Goal: Task Accomplishment & Management: Use online tool/utility

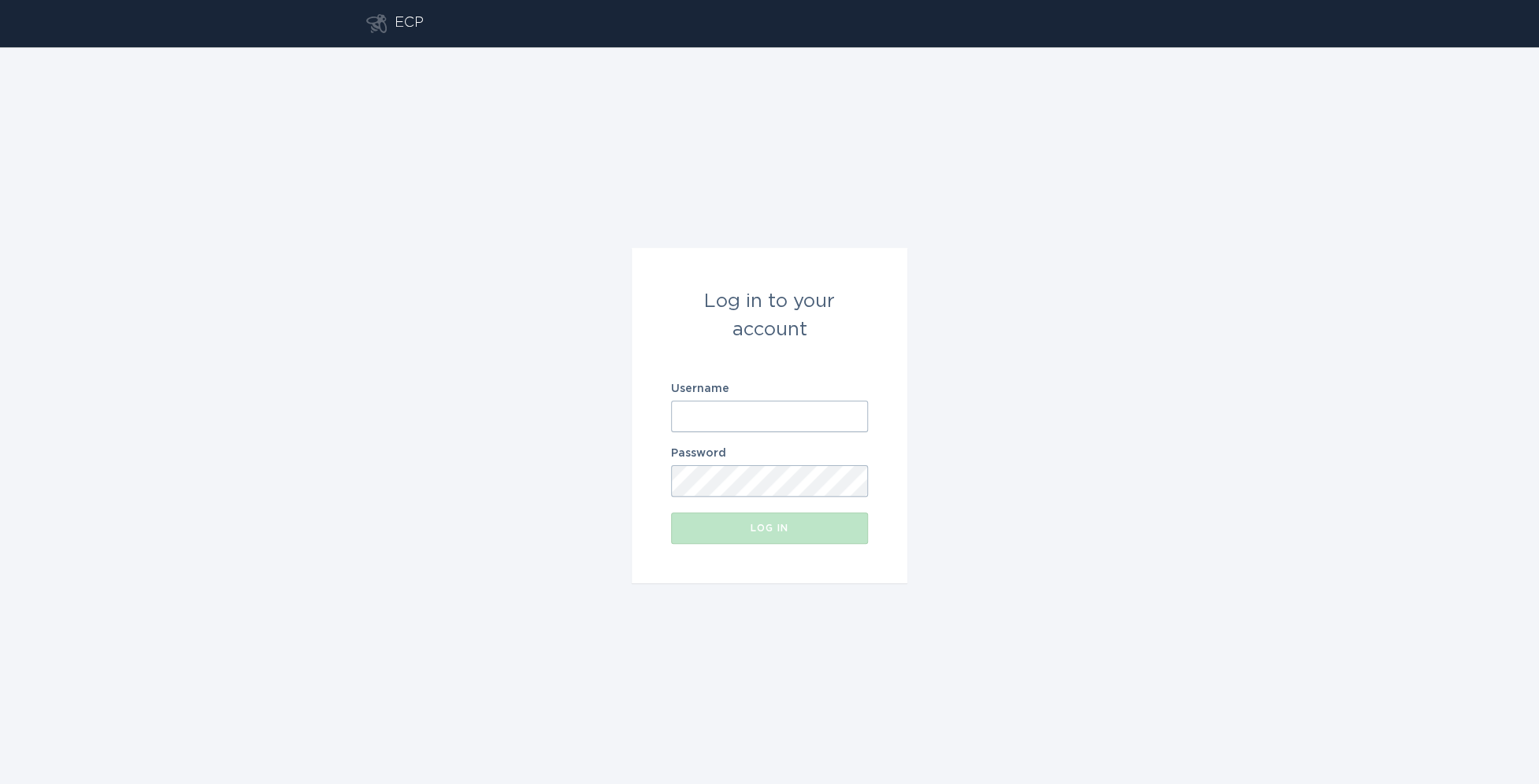
type input "[EMAIL_ADDRESS][DOMAIN_NAME]"
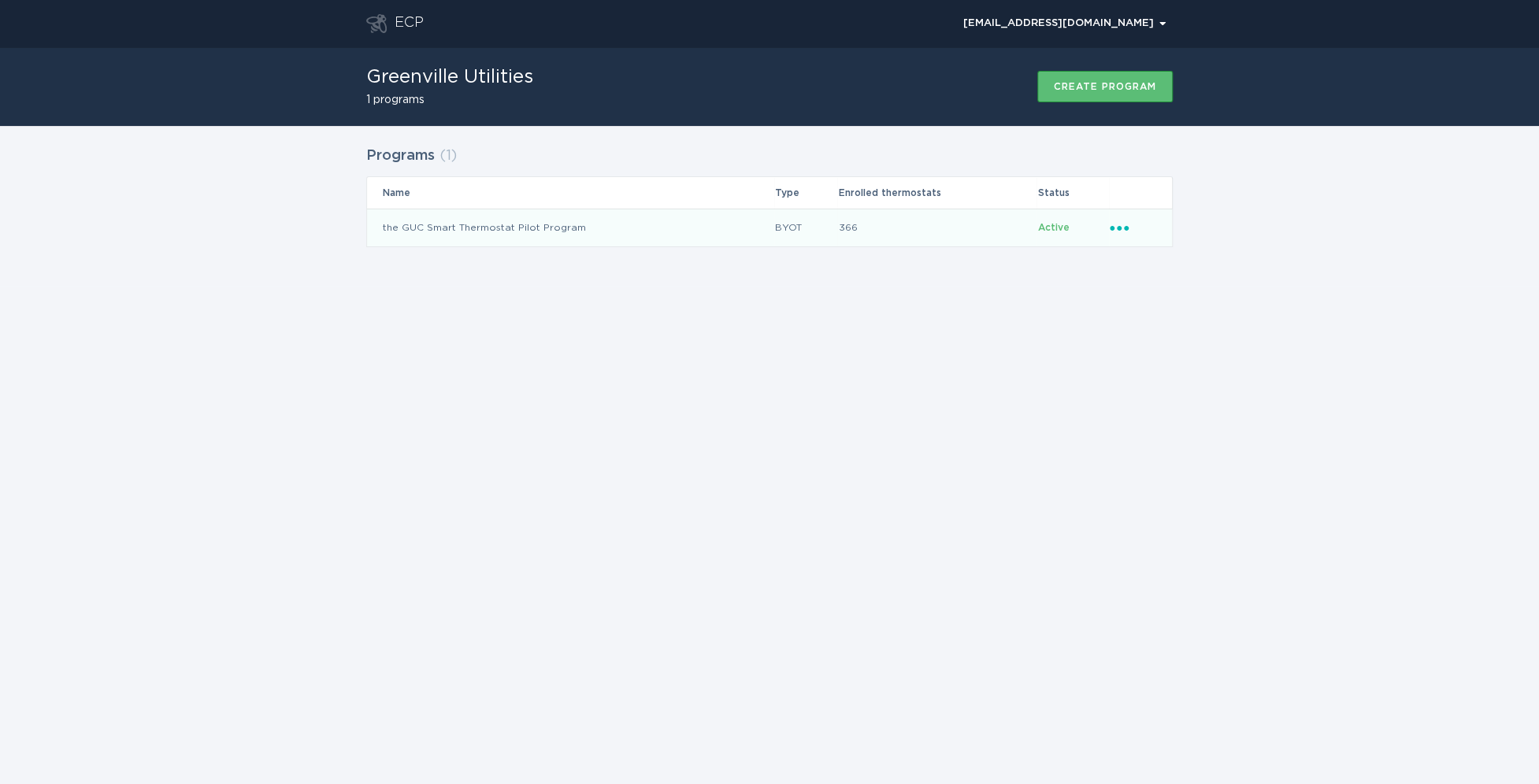
click at [487, 229] on td "the GUC Smart Thermostat Pilot Program" at bounding box center [570, 227] width 407 height 38
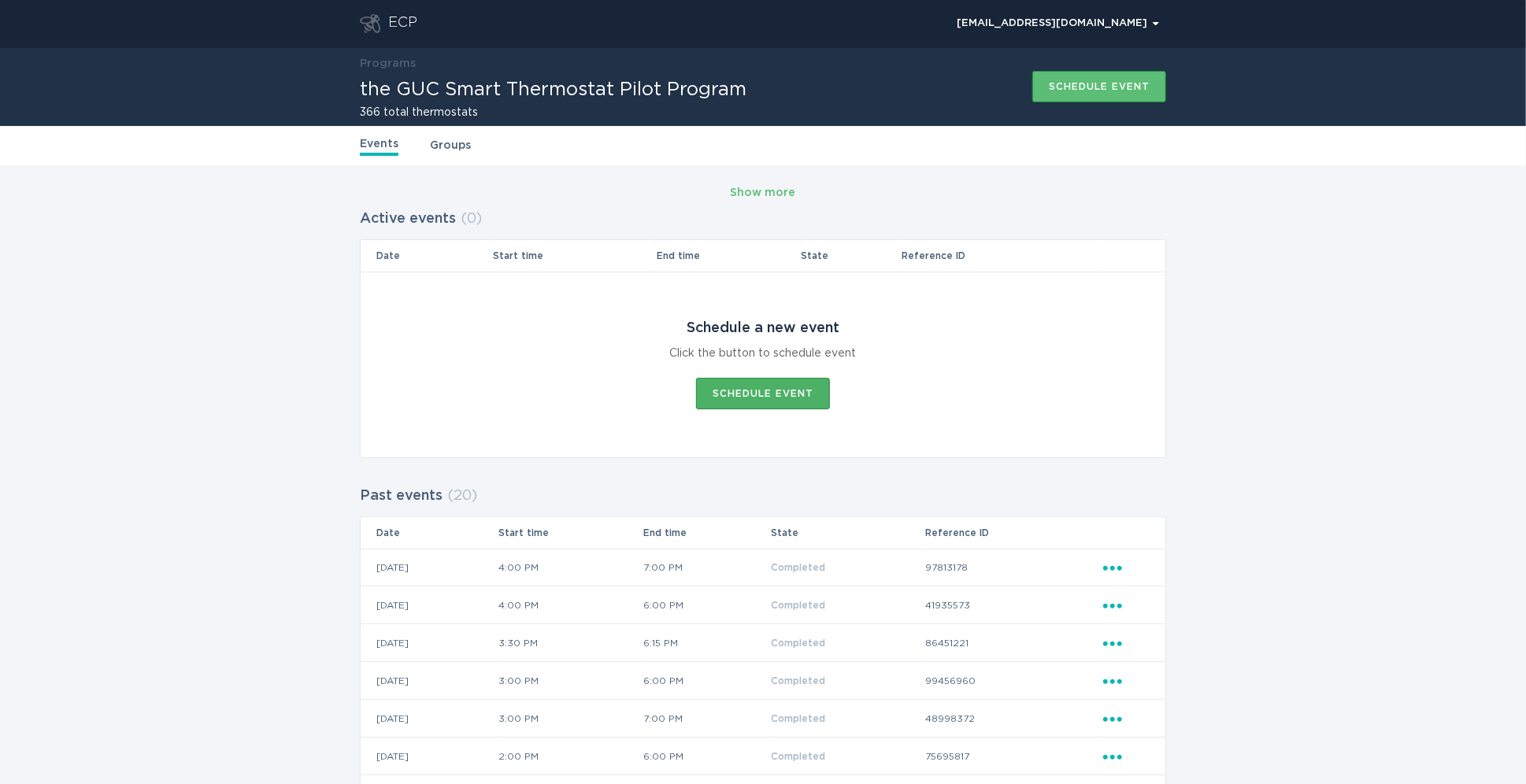
click at [817, 389] on button "Schedule event" at bounding box center [763, 394] width 134 height 32
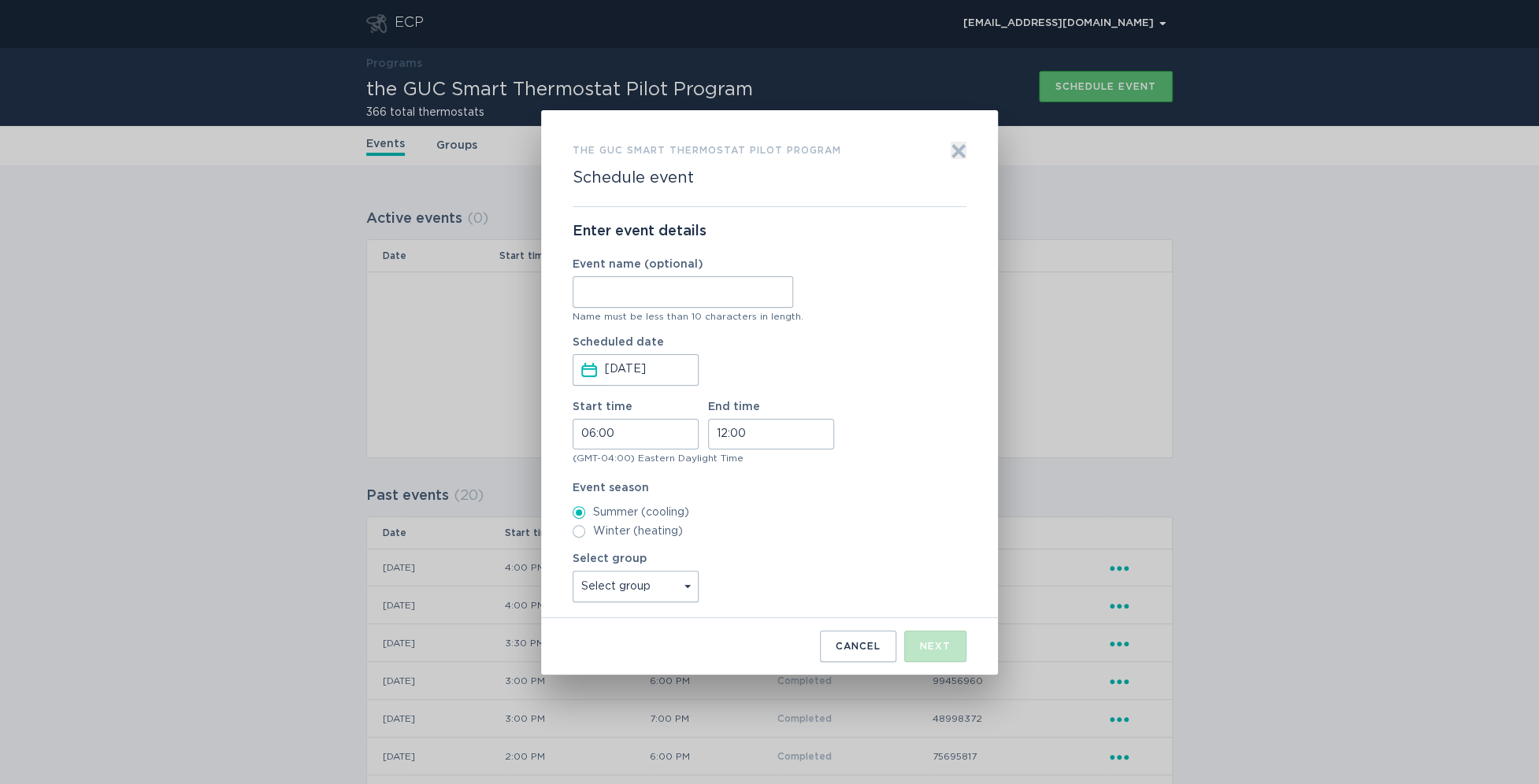
click at [673, 294] on input "Event name (optional)" at bounding box center [682, 292] width 220 height 32
type input "10-07-25-1"
click at [631, 431] on input "06:00" at bounding box center [635, 434] width 126 height 31
click at [595, 498] on li "19" at bounding box center [594, 497] width 43 height 19
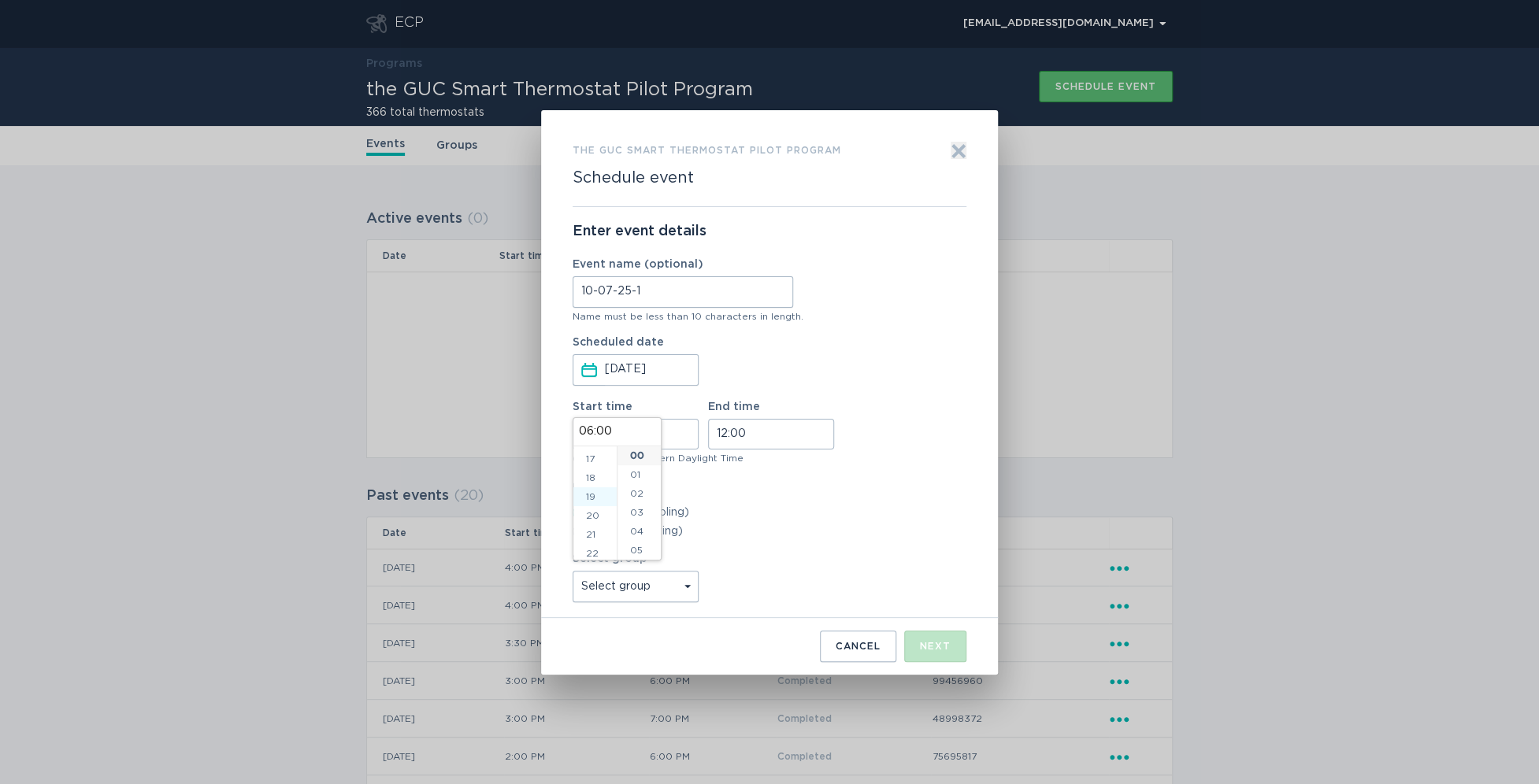
type input "19:00"
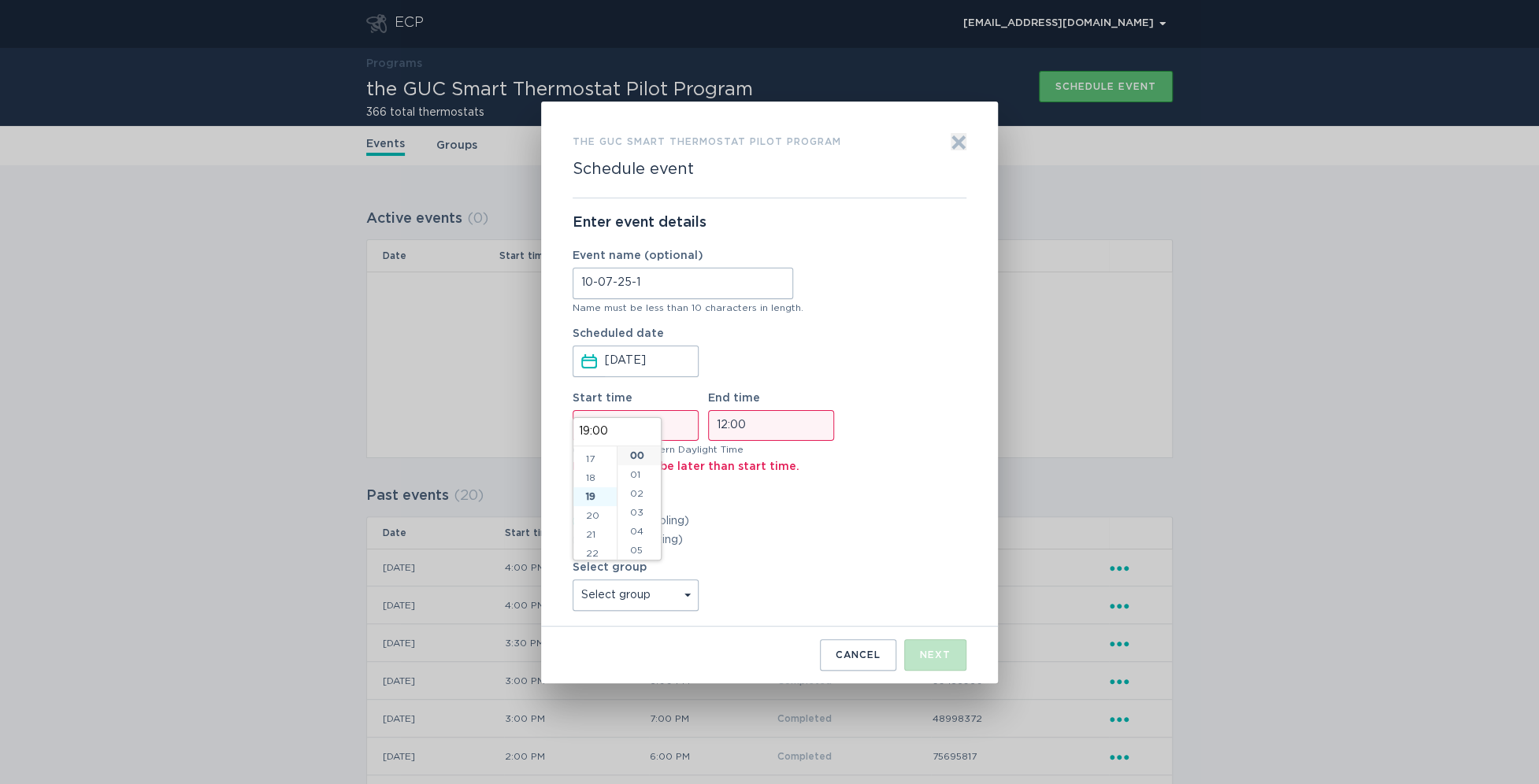
scroll to position [341, 0]
click at [756, 426] on input "12:00" at bounding box center [770, 425] width 126 height 31
click at [735, 502] on li "15" at bounding box center [730, 504] width 43 height 19
type input "15:00"
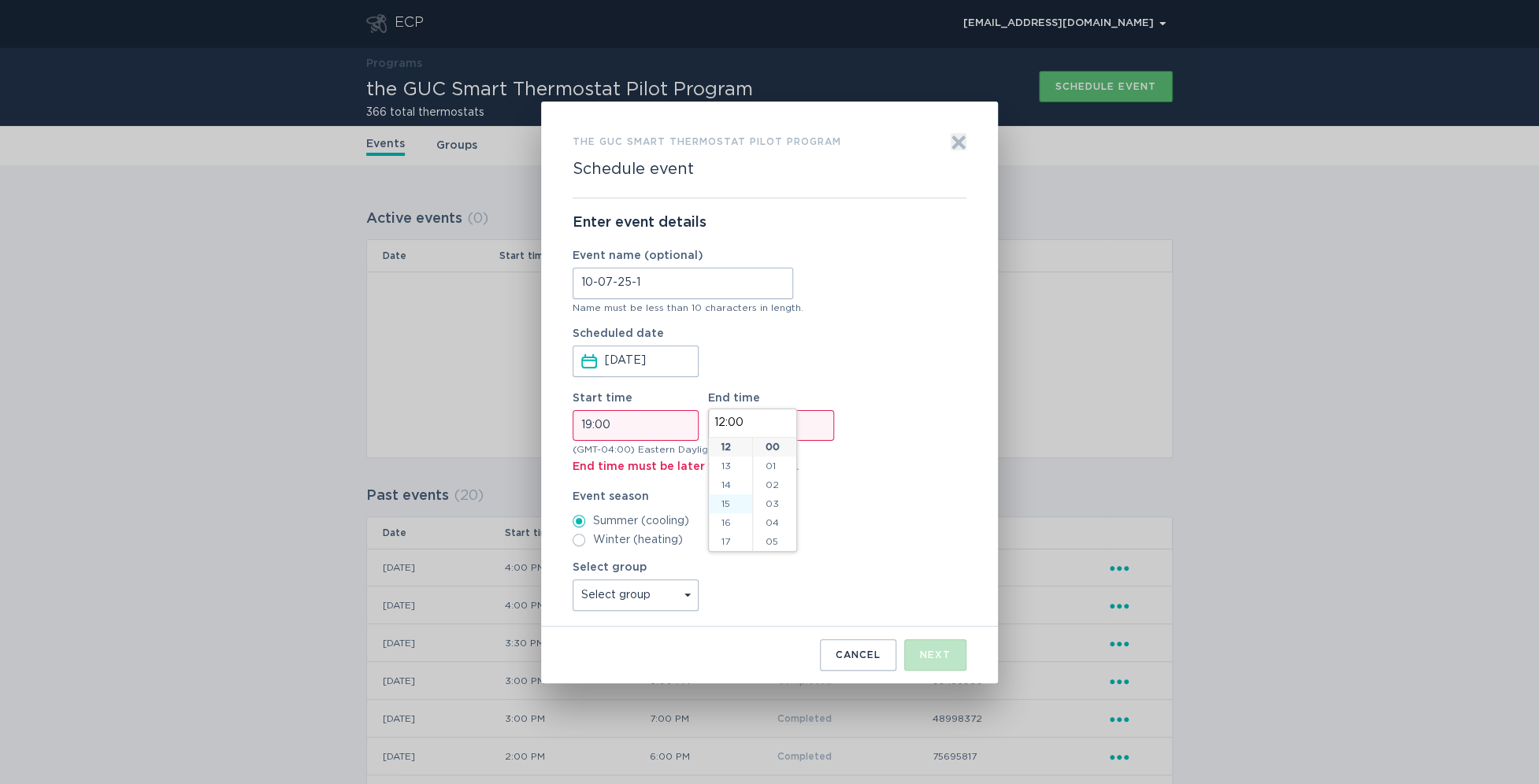
type input "15:00"
click at [726, 537] on li "20" at bounding box center [730, 542] width 43 height 19
type input "20:00"
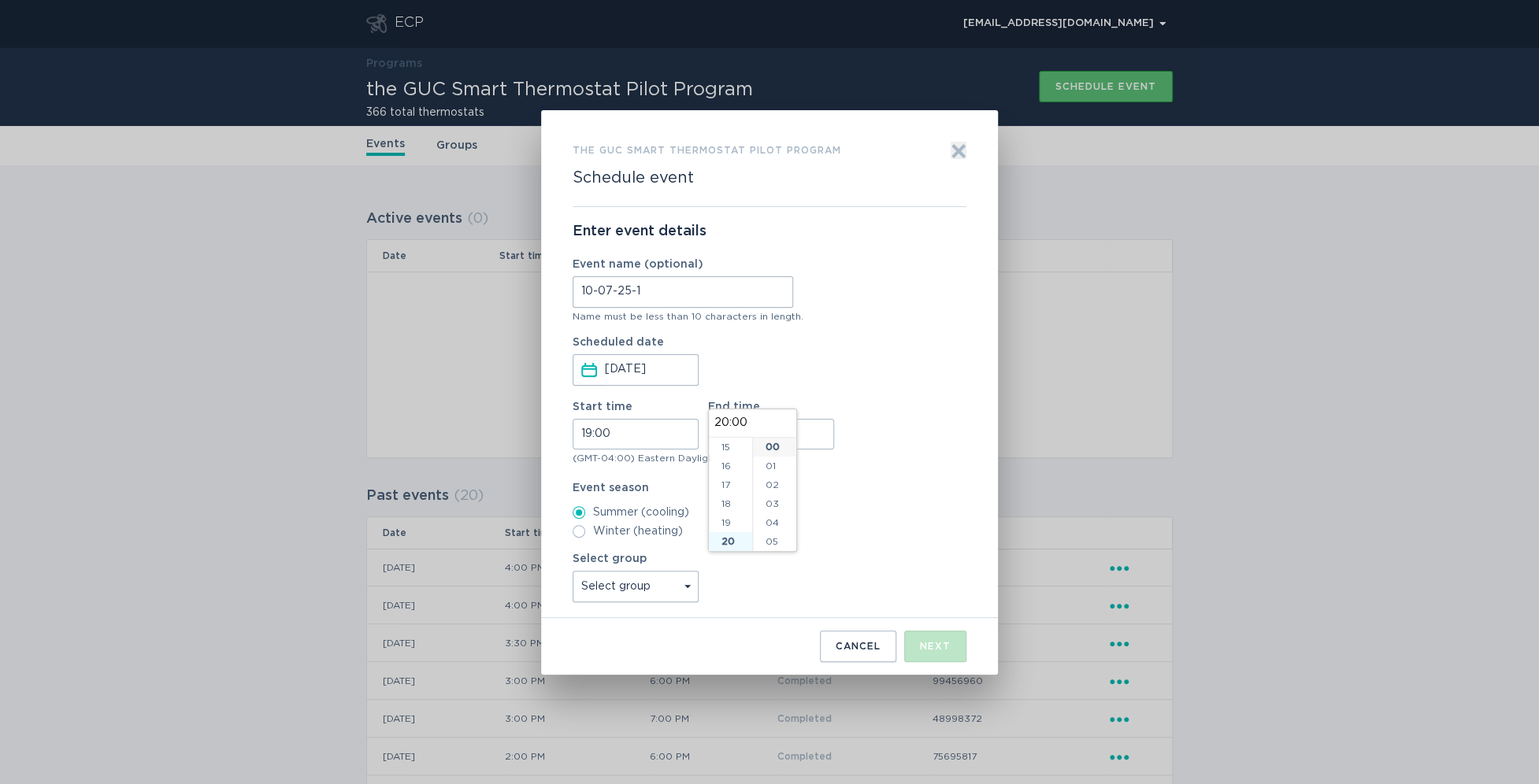
scroll to position [341, 0]
click at [884, 492] on label "Event season" at bounding box center [769, 488] width 394 height 11
click at [625, 437] on input "19:00" at bounding box center [635, 434] width 126 height 31
click at [636, 542] on li "10" at bounding box center [639, 546] width 43 height 19
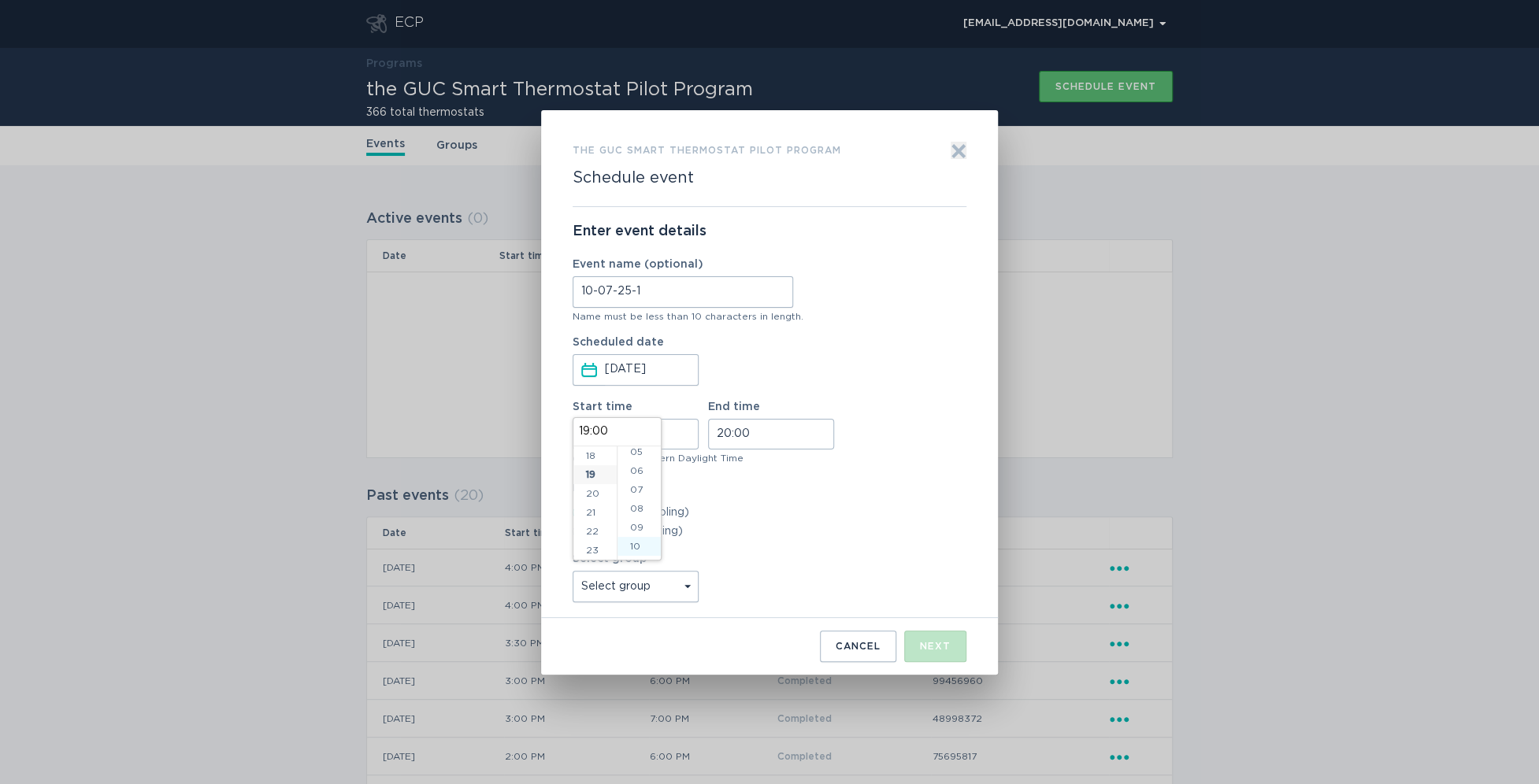
type input "19:10"
click at [636, 455] on li "15" at bounding box center [639, 452] width 43 height 19
type input "19:15"
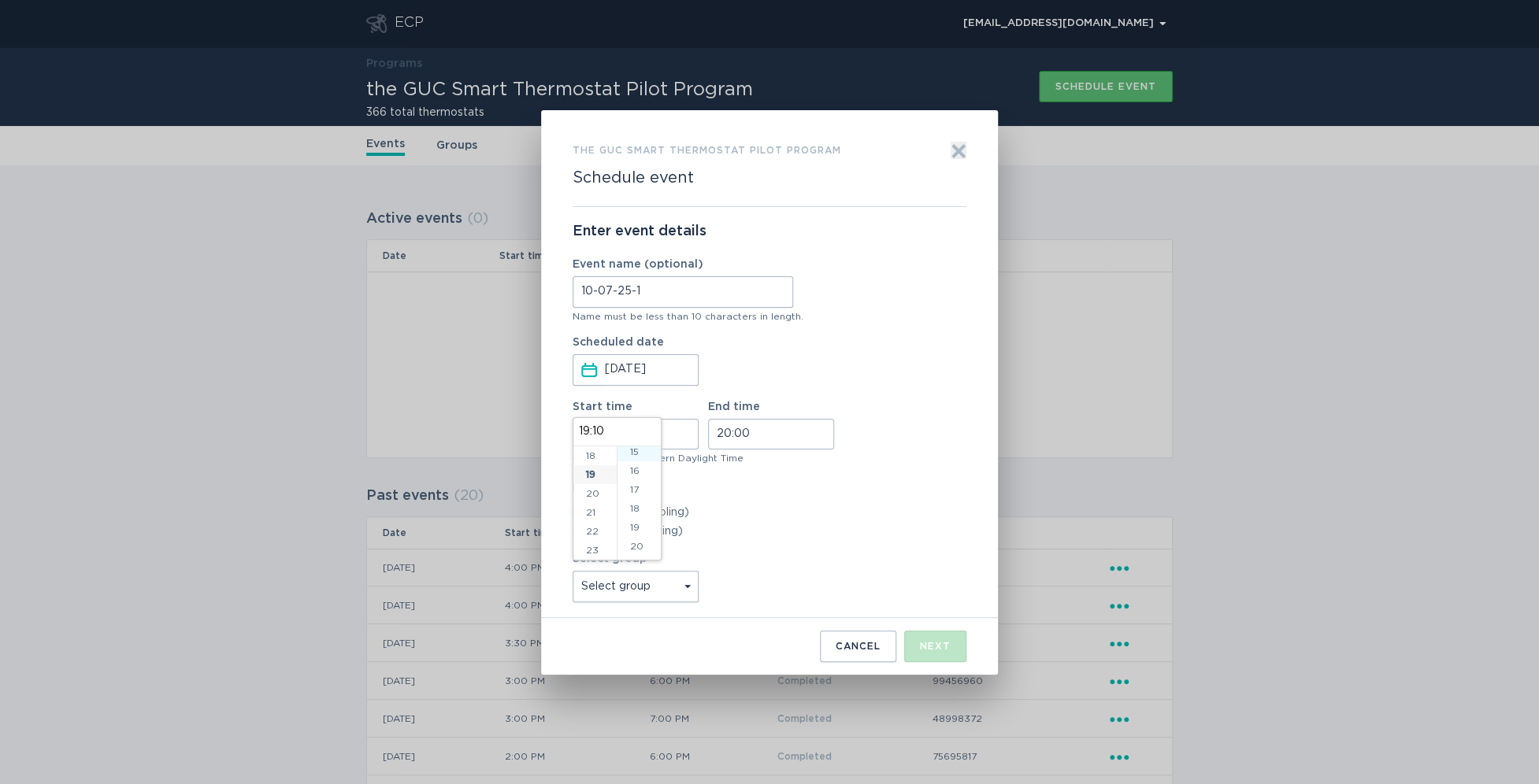
type input "19:15"
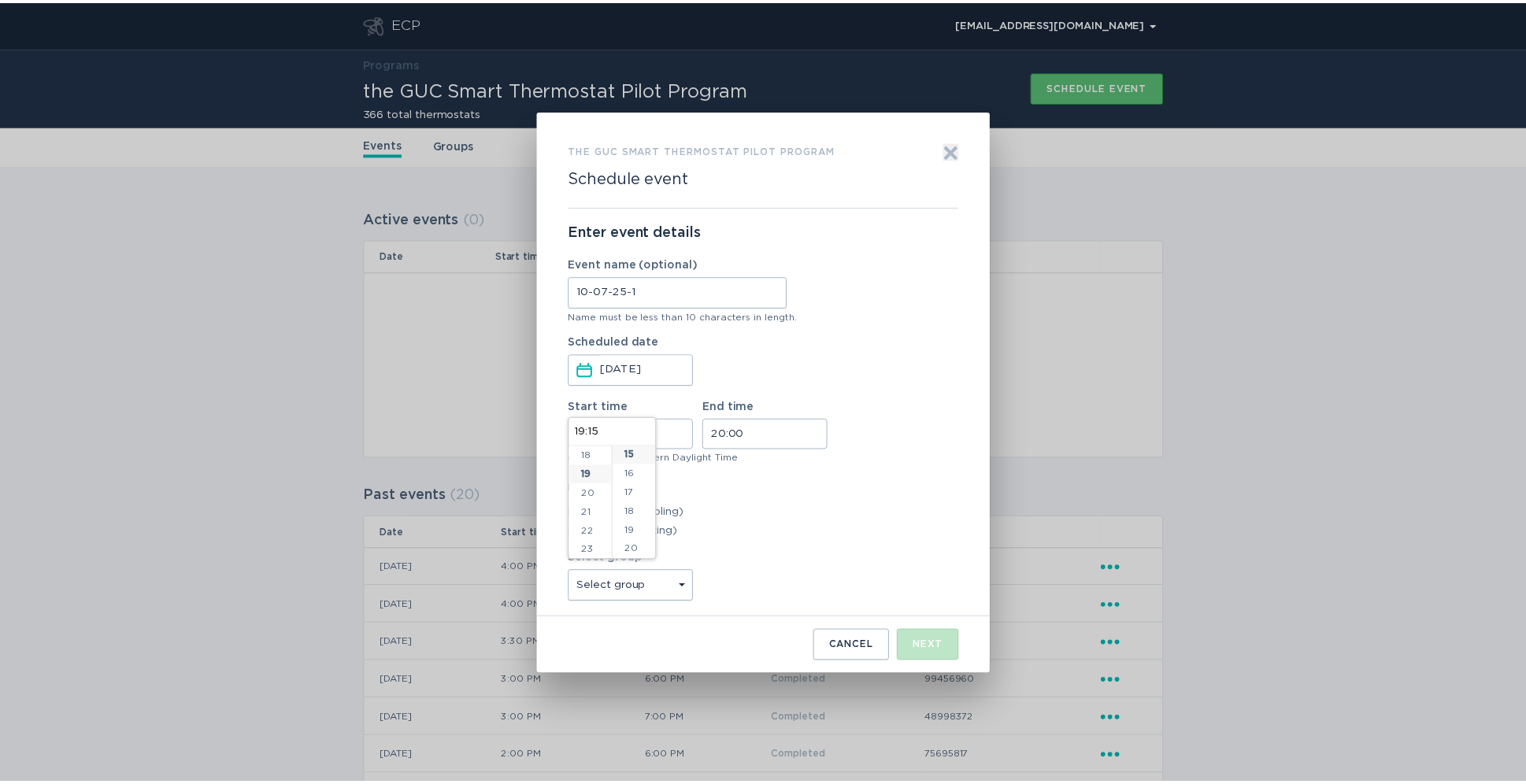
scroll to position [284, 0]
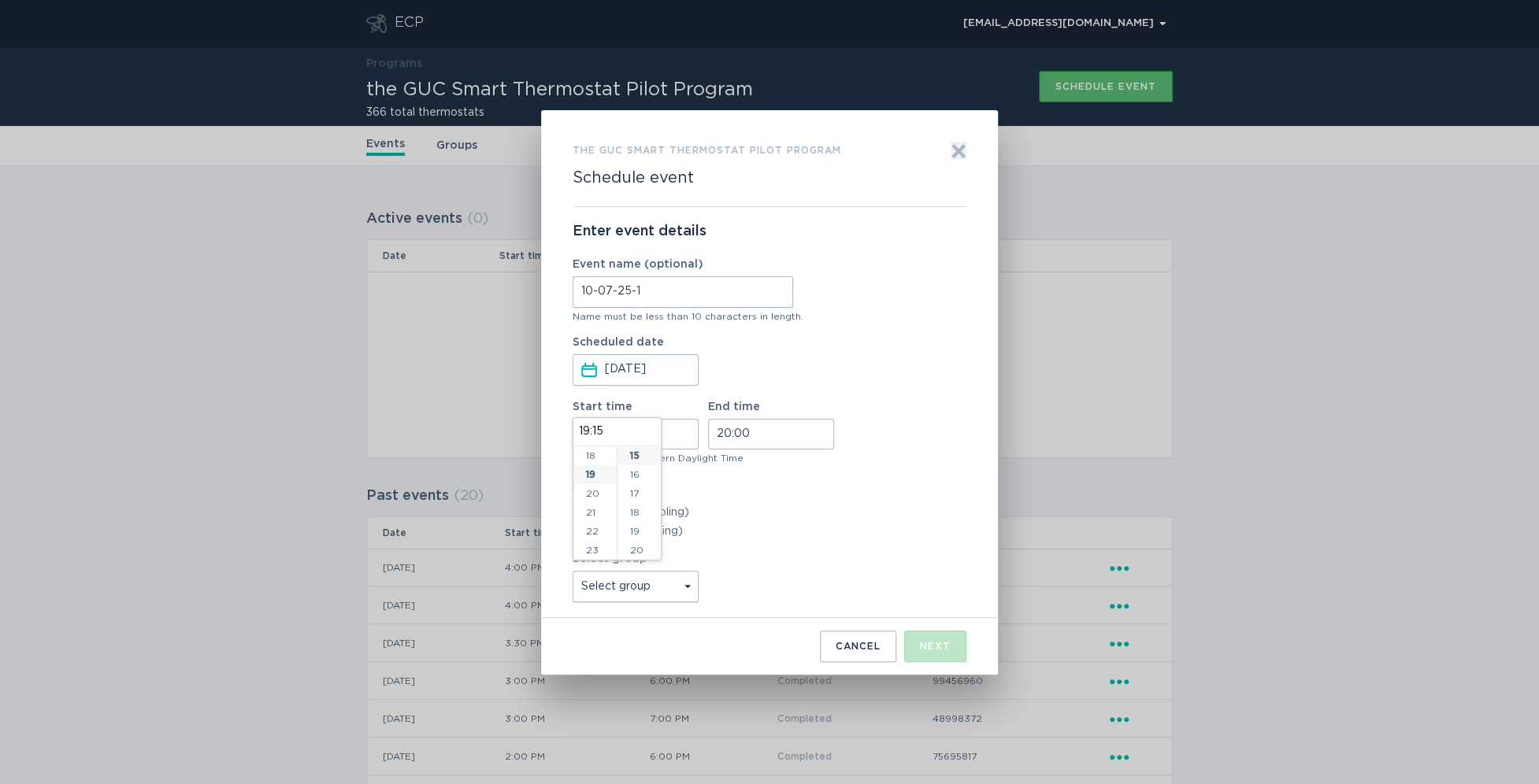
click at [929, 563] on div "Select group Select group All thermostats" at bounding box center [769, 577] width 394 height 49
click at [633, 574] on select "Select group All thermostats" at bounding box center [635, 587] width 126 height 32
select select "f9c2c436cd27409abcac5ad806abf5de"
click at [572, 571] on select "Select group All thermostats" at bounding box center [635, 587] width 126 height 32
click at [938, 643] on div "Next" at bounding box center [935, 646] width 31 height 9
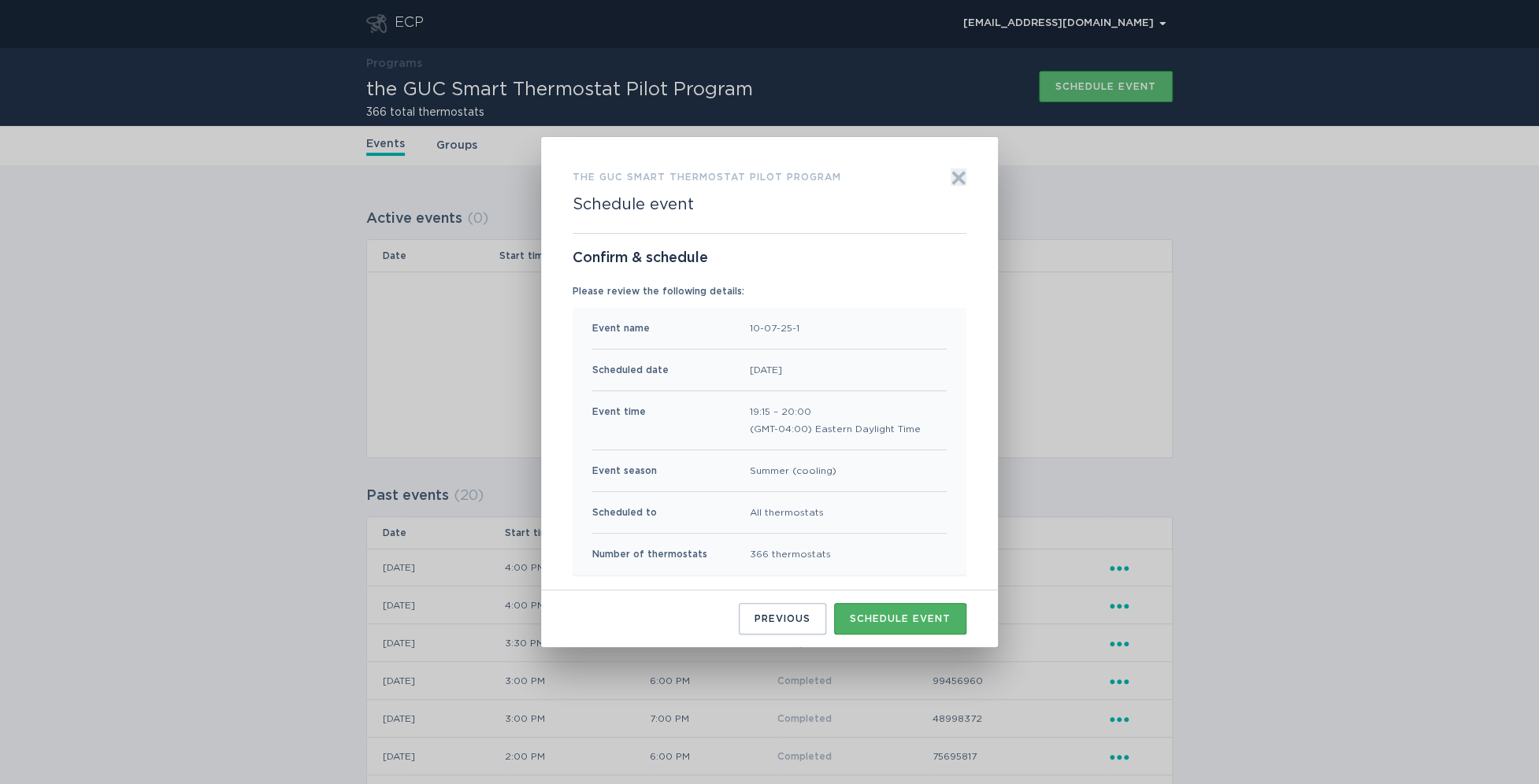
click at [919, 617] on div "Schedule event" at bounding box center [901, 618] width 101 height 9
